Goal: Check status: Check status

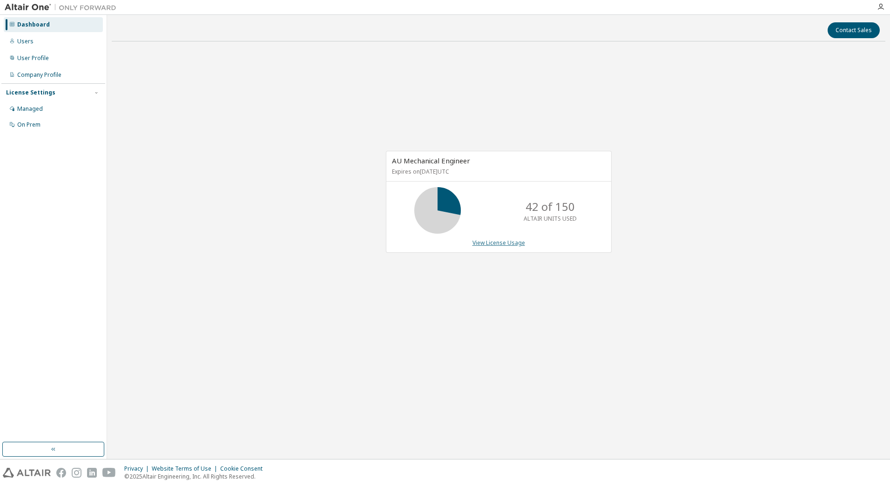
click at [496, 244] on link "View License Usage" at bounding box center [499, 243] width 53 height 8
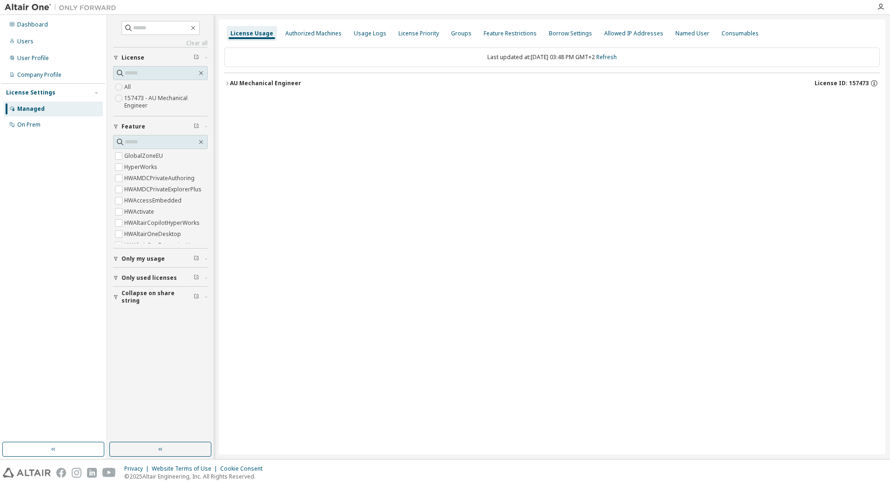
click at [228, 85] on icon "button" at bounding box center [227, 84] width 6 height 6
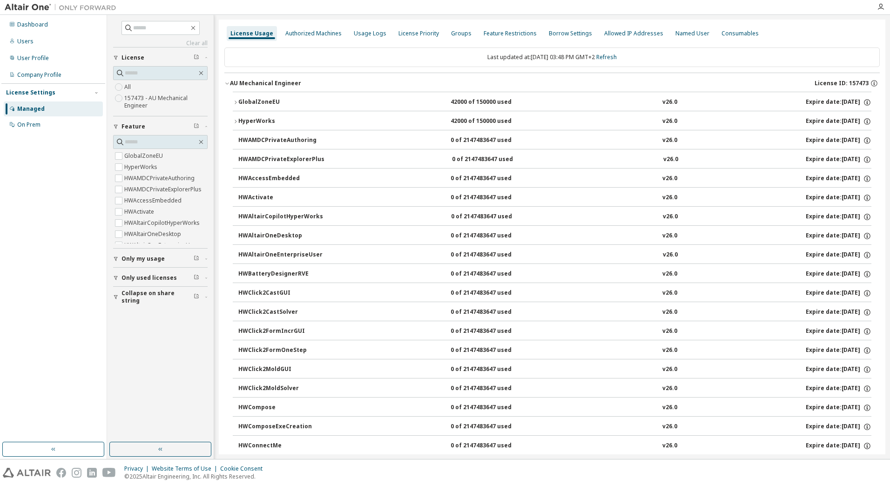
click at [236, 107] on button "GlobalZoneEU 42000 of 150000 used v26.0 Expire date: [DATE]" at bounding box center [552, 102] width 639 height 20
